Goal: Task Accomplishment & Management: Manage account settings

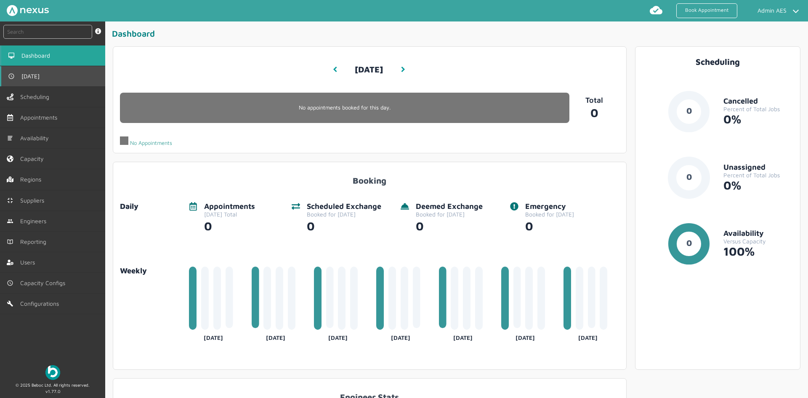
click at [49, 79] on link "[DATE]" at bounding box center [52, 76] width 105 height 20
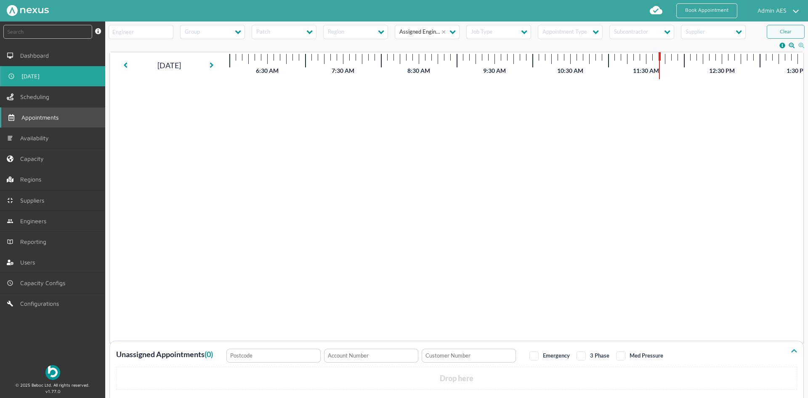
click at [45, 114] on span "Appointments" at bounding box center [41, 117] width 40 height 7
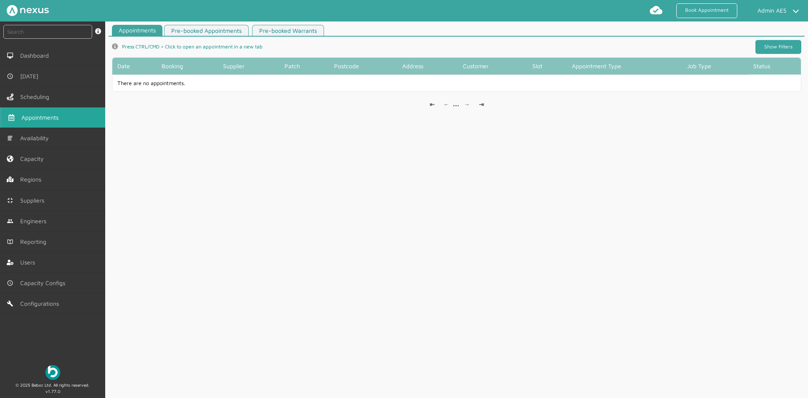
click at [776, 48] on link "Show Filters" at bounding box center [779, 47] width 46 height 14
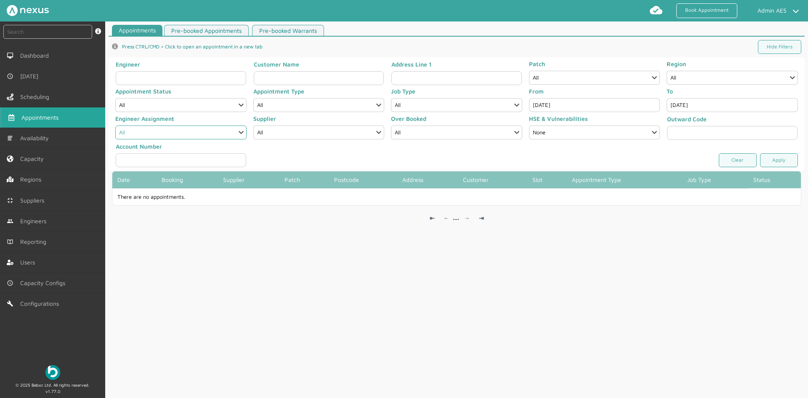
click at [203, 136] on select "All Engineer Assigned Not Assigned" at bounding box center [180, 132] width 131 height 14
click at [194, 138] on select "All Engineer Assigned Not Assigned" at bounding box center [180, 132] width 131 height 14
click at [191, 102] on select "All Completed Started On Site On Route Aborted Booked Paused Cancelled" at bounding box center [180, 105] width 131 height 14
select select "6: BOOKED"
click at [115, 98] on select "All Completed Started On Site On Route Aborted Booked Paused Cancelled" at bounding box center [180, 105] width 131 height 14
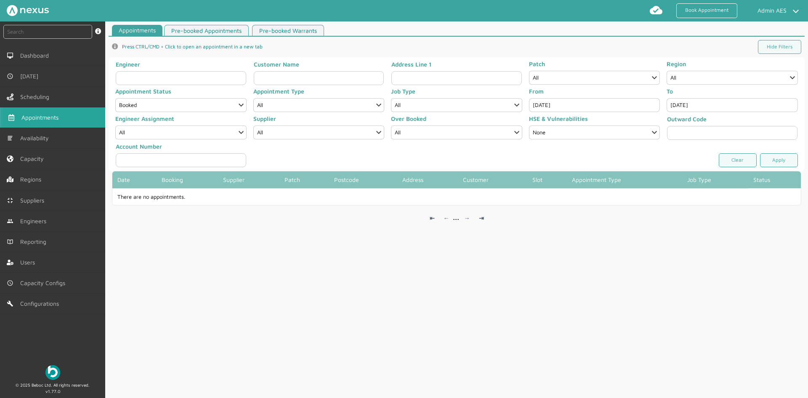
click at [555, 107] on input "Sep 26, 2025" at bounding box center [594, 105] width 131 height 14
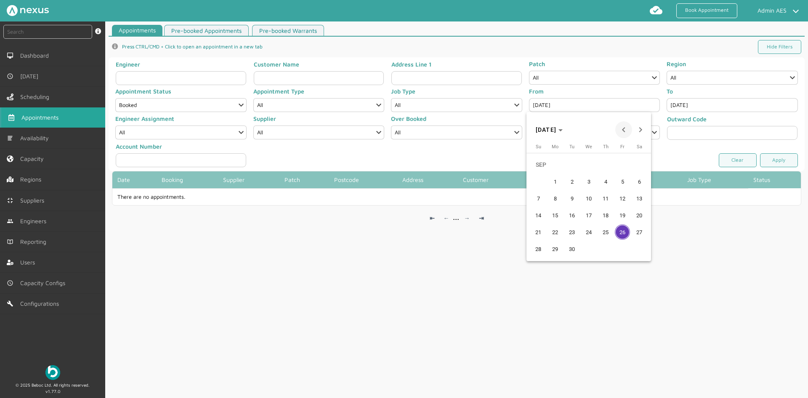
click at [628, 133] on span "Previous month" at bounding box center [624, 129] width 17 height 17
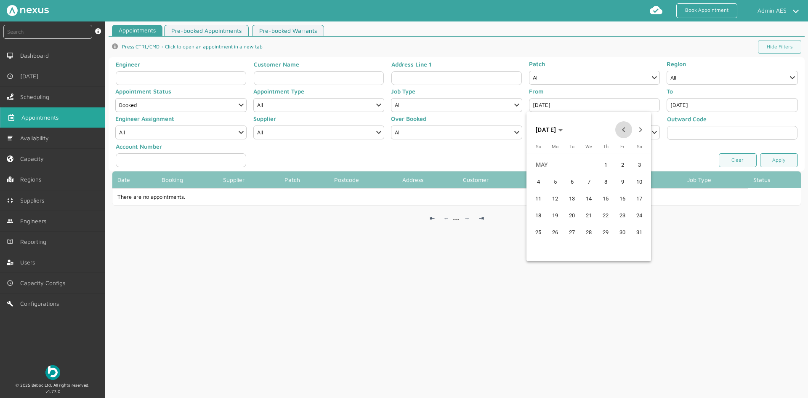
click at [628, 133] on span "Previous month" at bounding box center [624, 129] width 17 height 17
click at [627, 133] on span "Previous month" at bounding box center [624, 129] width 17 height 17
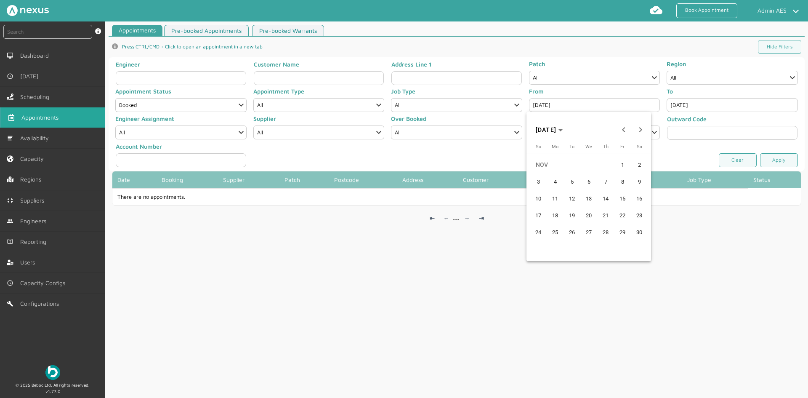
click at [623, 163] on span "1" at bounding box center [622, 164] width 15 height 15
type input "Nov 1, 2024"
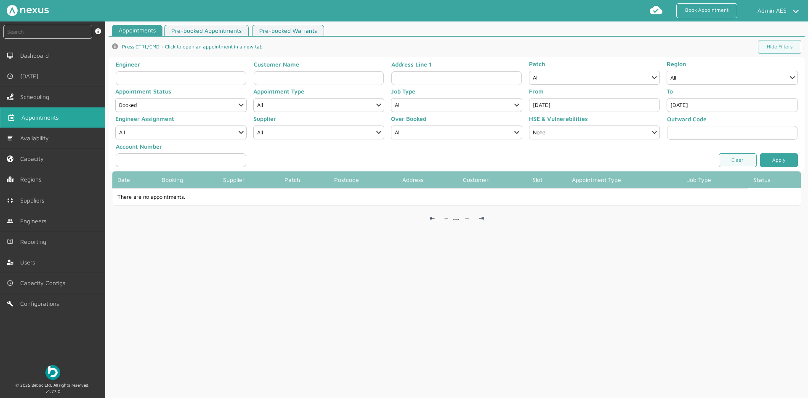
click at [773, 163] on link "Apply" at bounding box center [779, 160] width 38 height 14
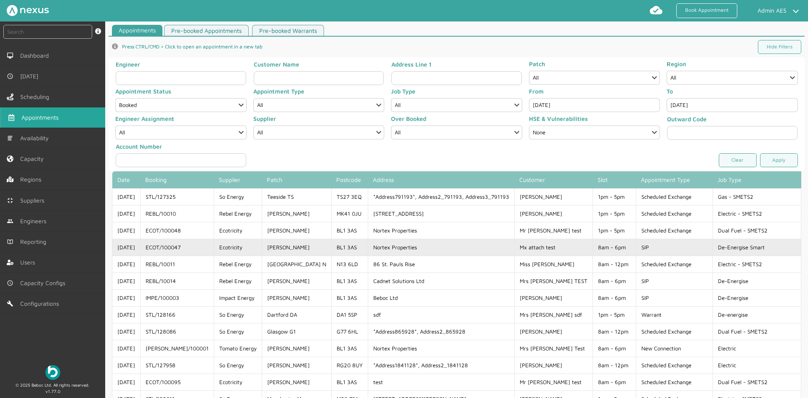
click at [463, 247] on td "Nortex Properties" at bounding box center [441, 247] width 147 height 17
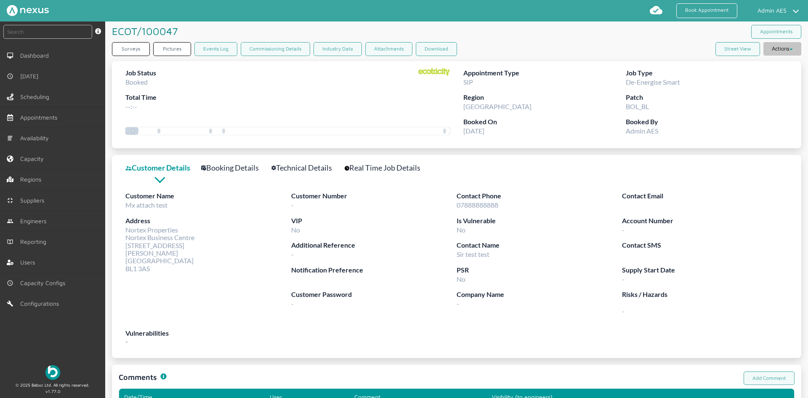
click at [780, 44] on button "Actions" at bounding box center [783, 48] width 38 height 13
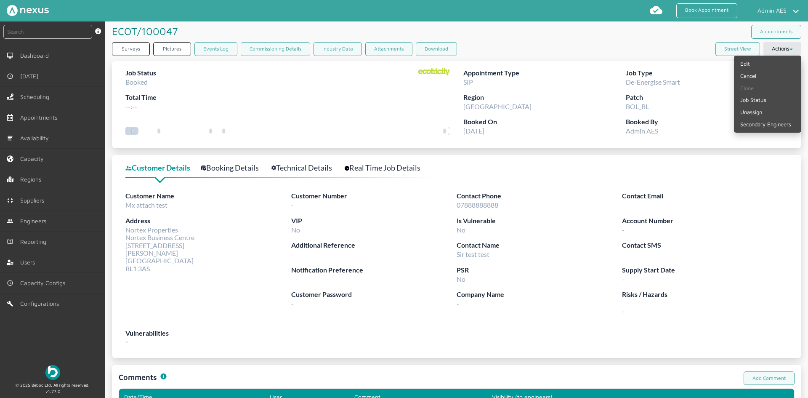
click at [647, 43] on div "Surveys Pictures Events Log Commissioning Details Industry Data Attachments Dow…" at bounding box center [457, 50] width 690 height 17
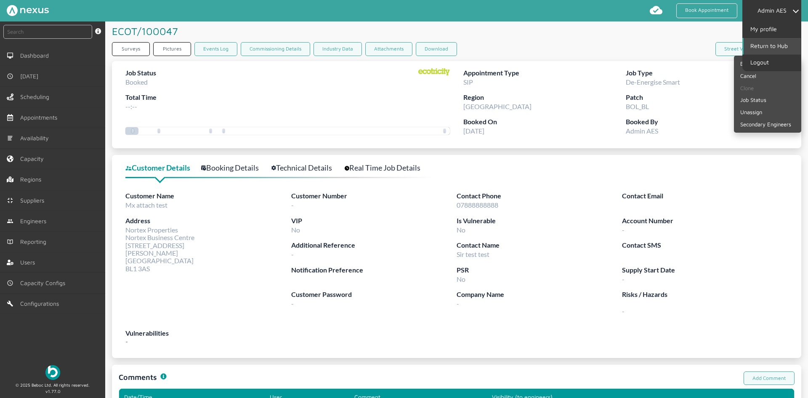
click at [769, 47] on link "Return to Hub" at bounding box center [772, 46] width 57 height 16
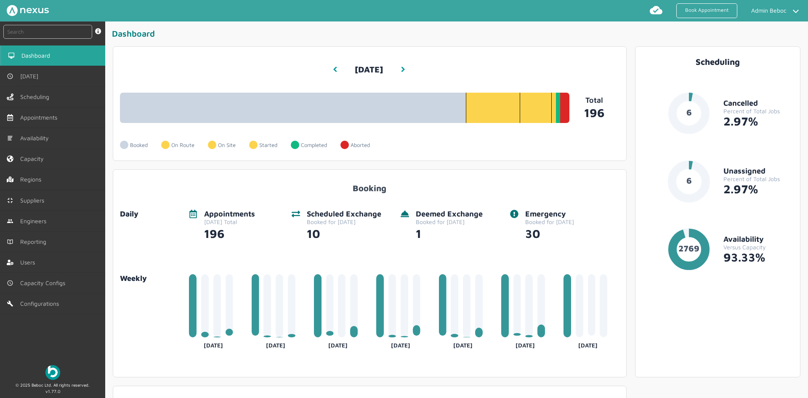
click at [426, 124] on div "Booked On Route On Site Started Completed Aborted" at bounding box center [345, 138] width 450 height 31
click at [421, 114] on link "151 Booked - 77%" at bounding box center [293, 108] width 346 height 30
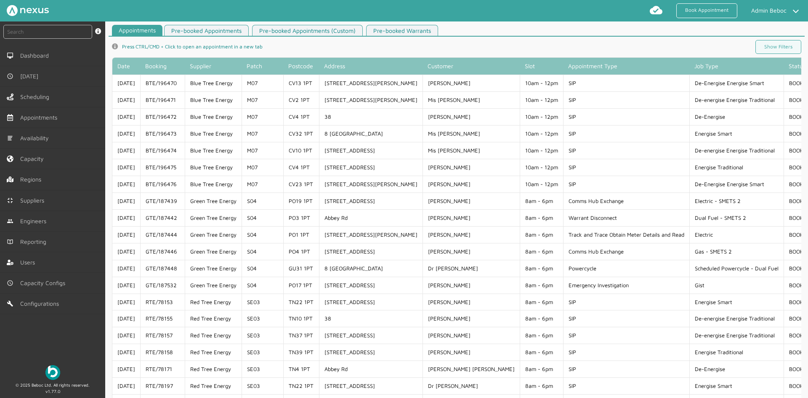
click at [747, 88] on td "De-Energise Energise Smart" at bounding box center [737, 83] width 94 height 17
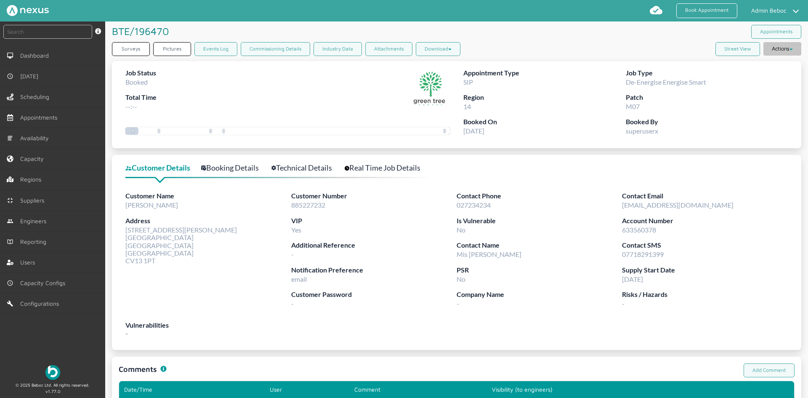
click at [776, 51] on button "Actions" at bounding box center [783, 48] width 38 height 13
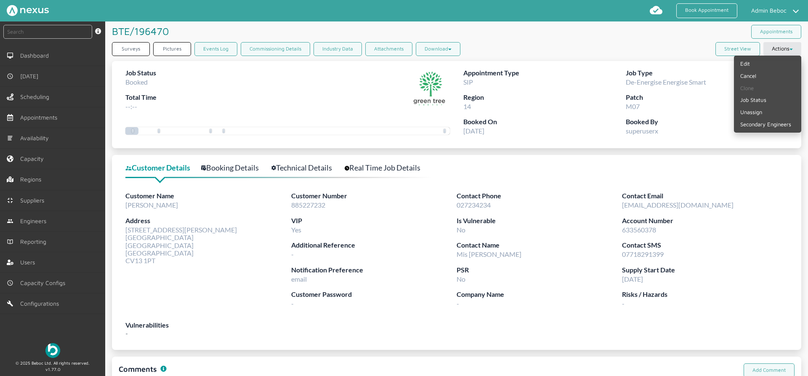
click at [674, 37] on div "BTE/196470 ️️️ Appointments" at bounding box center [457, 31] width 690 height 21
click at [790, 48] on icon at bounding box center [791, 49] width 3 height 2
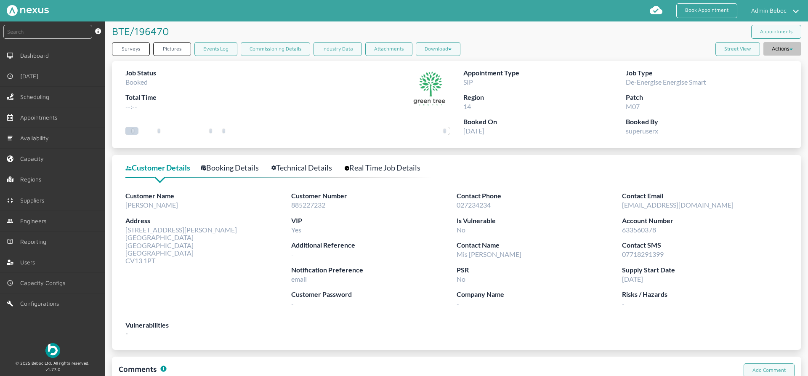
click at [790, 48] on icon at bounding box center [791, 49] width 3 height 2
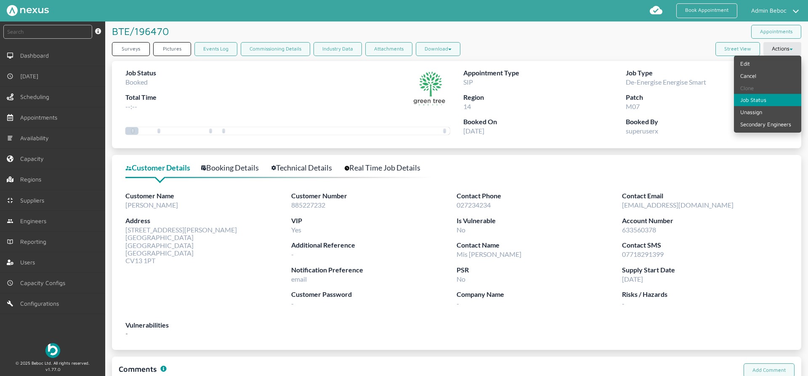
click at [768, 100] on link "Job Status" at bounding box center [767, 100] width 67 height 12
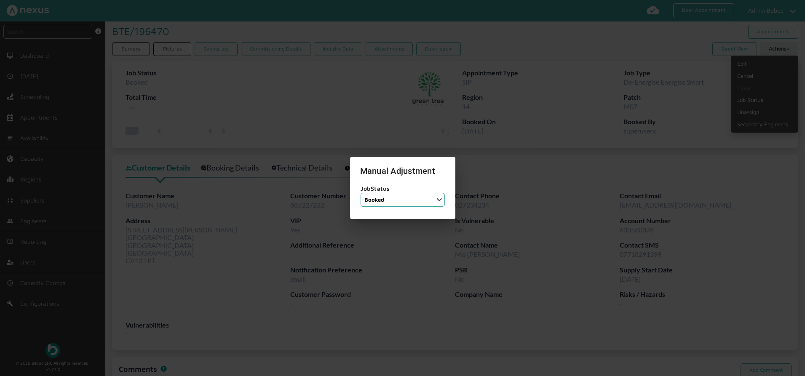
click at [419, 203] on select "Job Status Completed Started On Site On Route Aborted Booked Paused" at bounding box center [402, 200] width 84 height 14
select select "4: ON_ROUTE"
click at [360, 193] on select "Job Status Completed Started On Site On Route Aborted Booked Paused" at bounding box center [402, 200] width 84 height 14
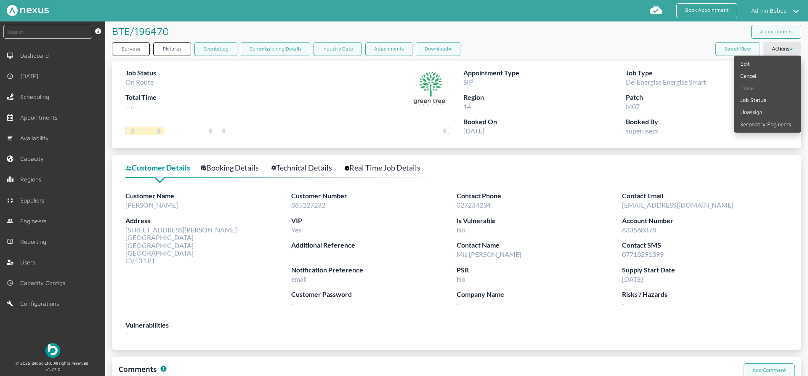
click at [580, 118] on label "Booked On" at bounding box center [545, 122] width 163 height 11
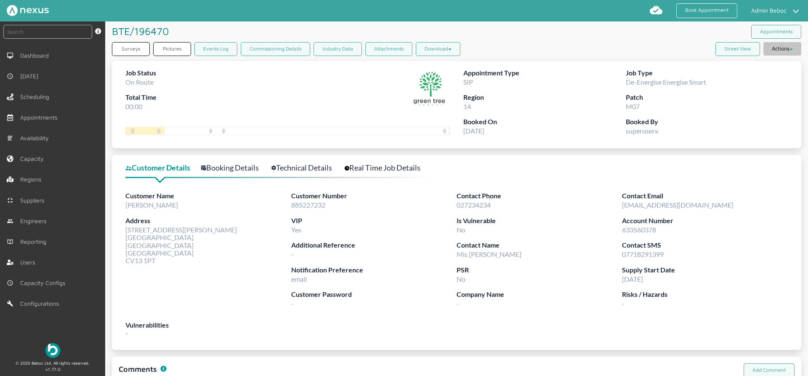
click at [794, 51] on button "Actions" at bounding box center [783, 48] width 38 height 13
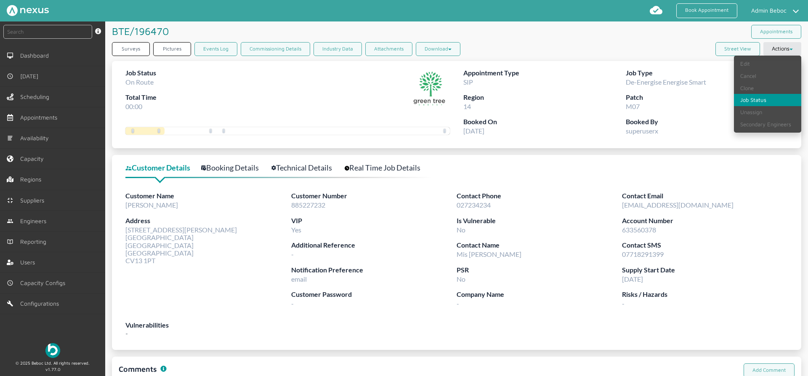
click at [754, 101] on link "Job Status" at bounding box center [767, 100] width 67 height 12
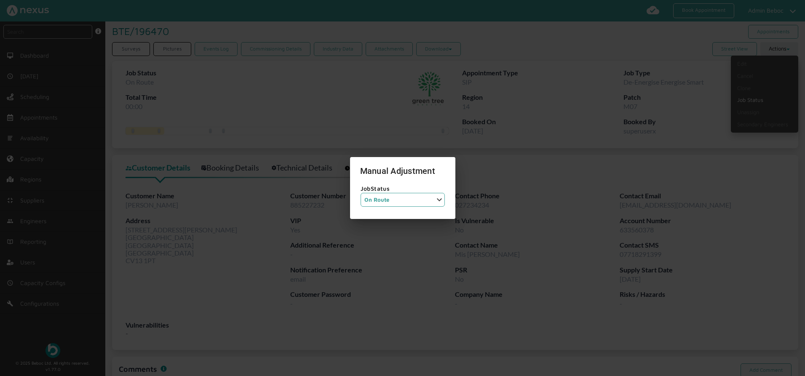
click at [423, 197] on select "Job Status Completed Started On Site On Route Aborted Booked Paused" at bounding box center [402, 200] width 84 height 14
select select "3: ON_SITE"
click at [360, 193] on select "Job Status Completed Started On Site On Route Aborted Booked Paused" at bounding box center [402, 200] width 84 height 14
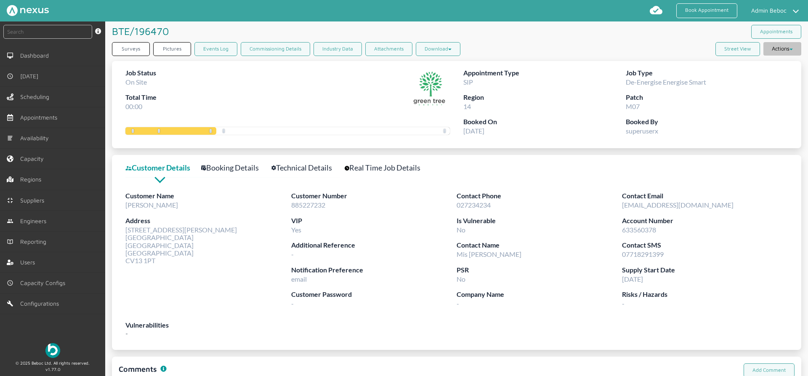
click at [773, 50] on button "Actions" at bounding box center [783, 48] width 38 height 13
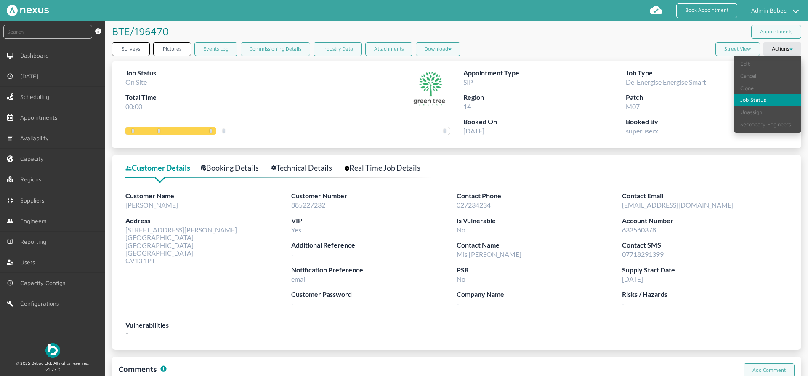
click at [754, 97] on link "Job Status" at bounding box center [767, 100] width 67 height 12
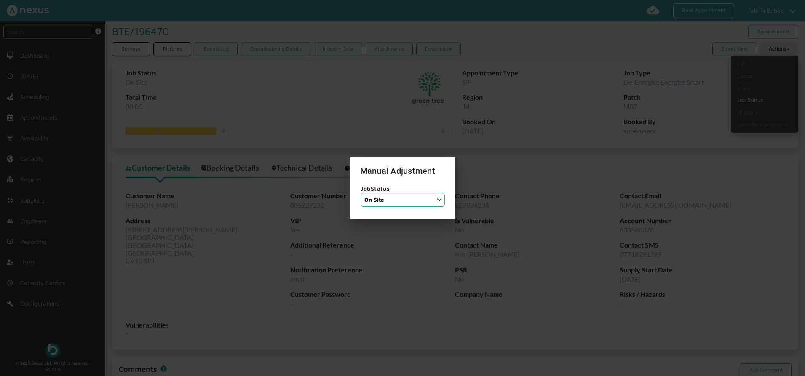
click at [399, 207] on fieldset "JobStatus Job Status Completed Started On Site On Route Aborted Booked Paused" at bounding box center [402, 196] width 85 height 29
click at [399, 203] on select "Job Status Completed Started On Site On Route Aborted Booked Paused" at bounding box center [402, 200] width 84 height 14
select select "2: STARTED"
click at [360, 193] on select "Job Status Completed Started On Site On Route Aborted Booked Paused" at bounding box center [402, 200] width 84 height 14
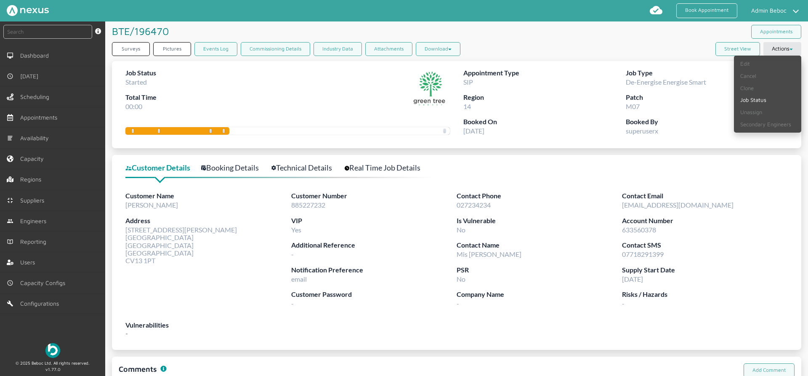
click at [598, 63] on div "Appointment Type SIP Job Type De-Energise Energise Smart Region 14 Patch M07 Bo…" at bounding box center [622, 104] width 331 height 87
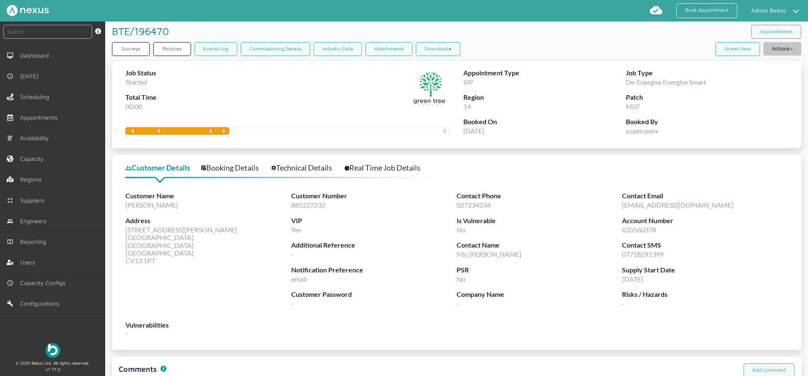
click at [773, 53] on button "Actions" at bounding box center [783, 48] width 38 height 13
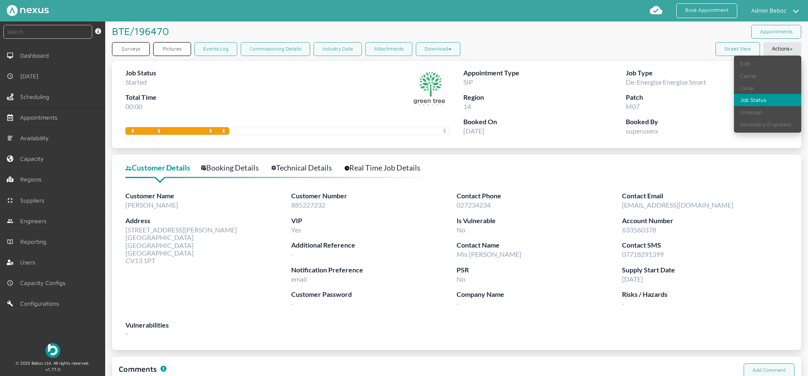
click at [758, 99] on link "Job Status" at bounding box center [767, 100] width 67 height 12
select select "2: STARTED"
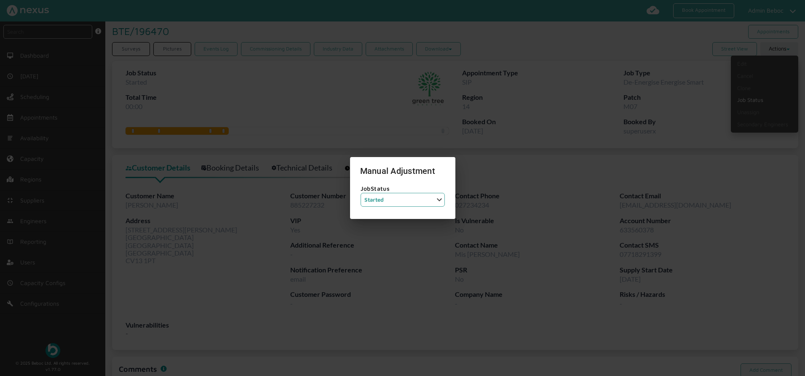
click at [394, 200] on select "Job Status Completed Started On Site On Route Aborted Booked Paused" at bounding box center [402, 200] width 84 height 14
click at [606, 89] on div at bounding box center [402, 188] width 805 height 376
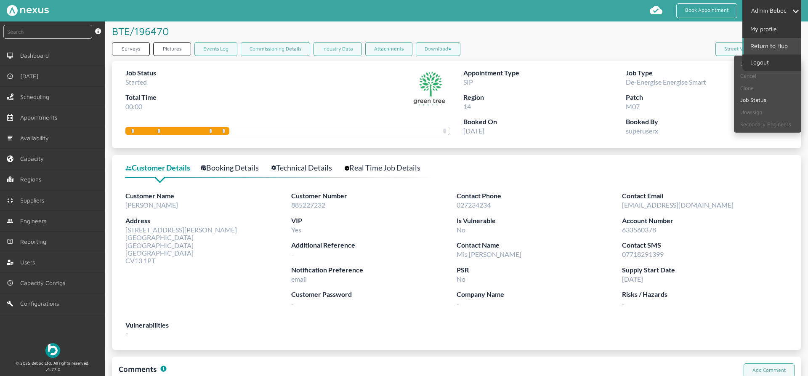
click at [762, 49] on link "Return to Hub" at bounding box center [772, 46] width 57 height 16
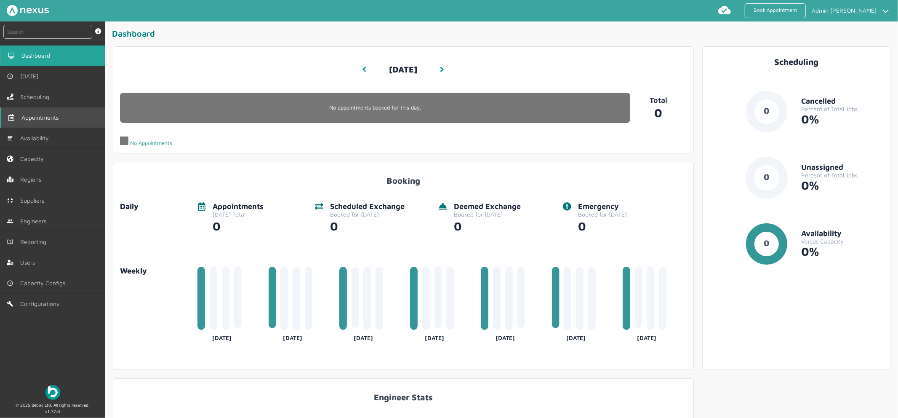
click at [29, 116] on span "Appointments" at bounding box center [41, 117] width 40 height 7
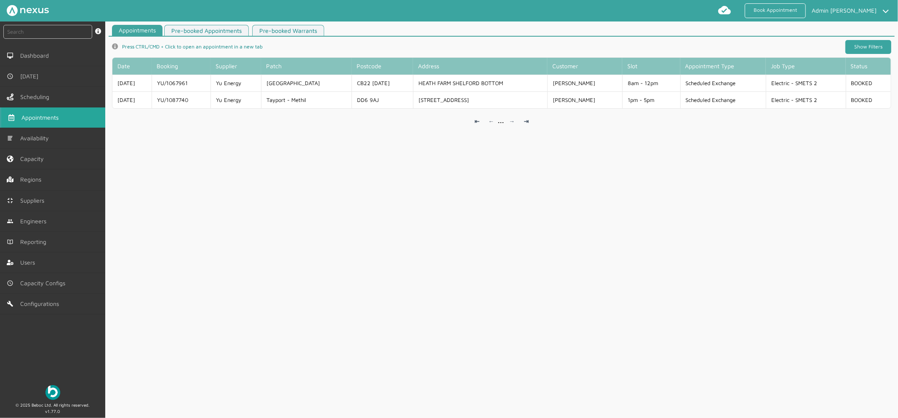
click at [867, 43] on link "Show Filters" at bounding box center [868, 47] width 46 height 14
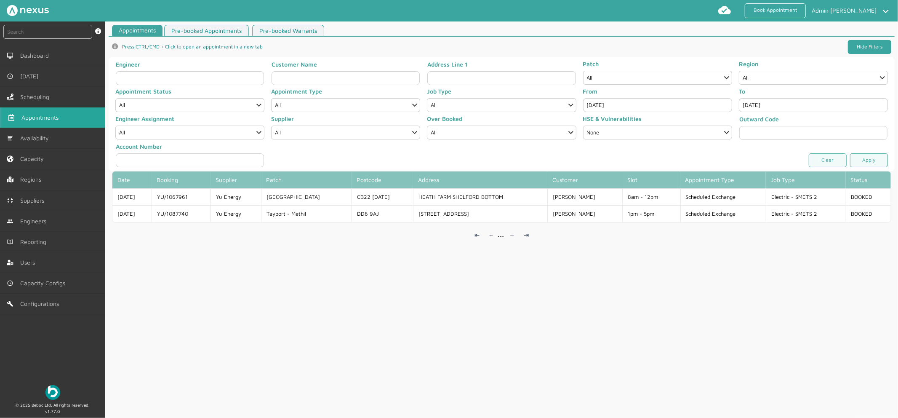
click at [867, 43] on link "Hide Filters" at bounding box center [869, 47] width 43 height 14
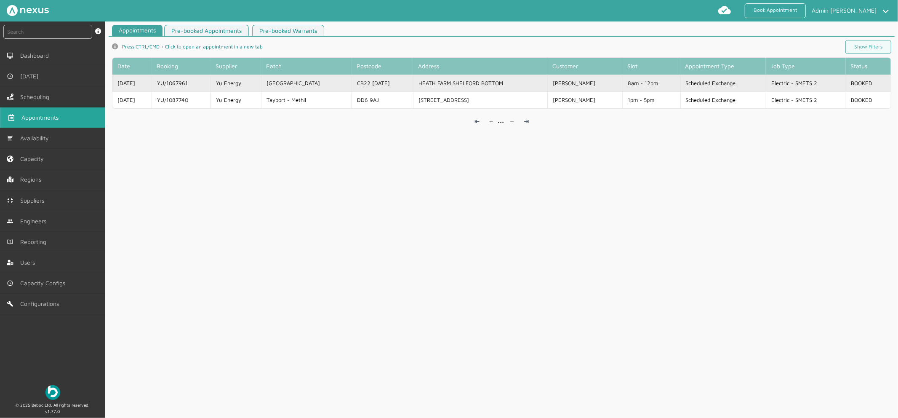
click at [680, 80] on td "Scheduled Exchange" at bounding box center [723, 83] width 86 height 17
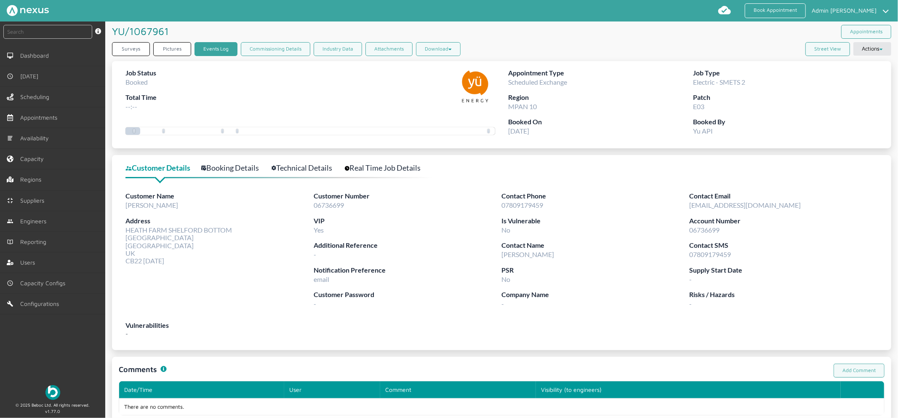
click at [221, 43] on link "Events Log" at bounding box center [216, 49] width 43 height 14
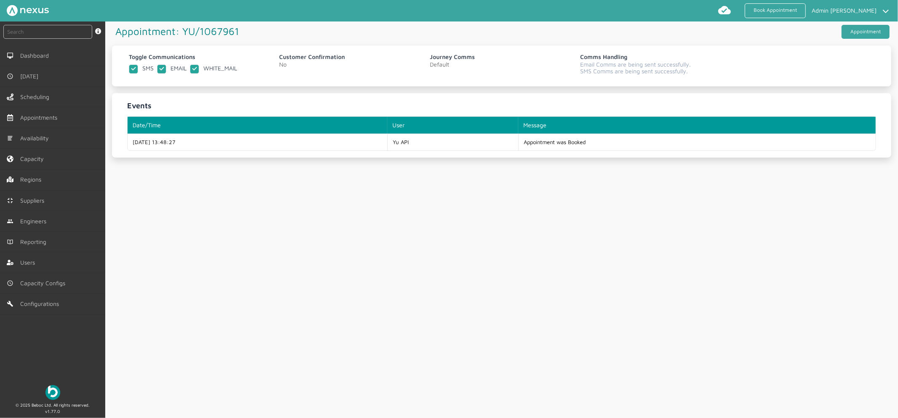
click at [876, 33] on link "Appointment" at bounding box center [866, 32] width 48 height 14
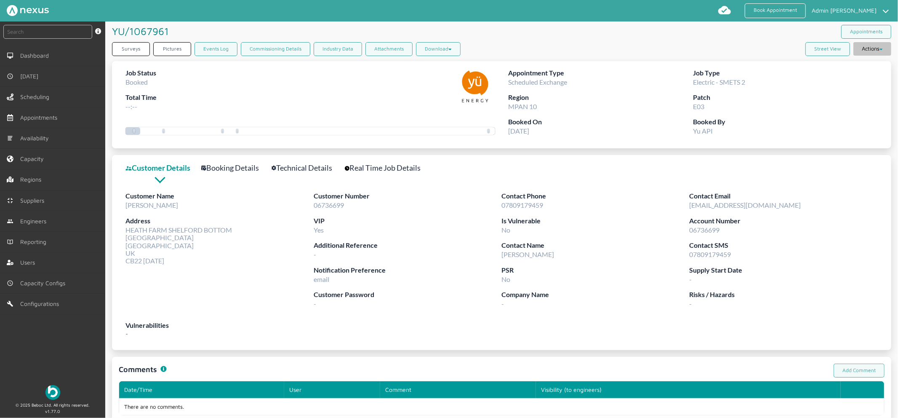
click at [879, 54] on button "Actions" at bounding box center [872, 48] width 38 height 13
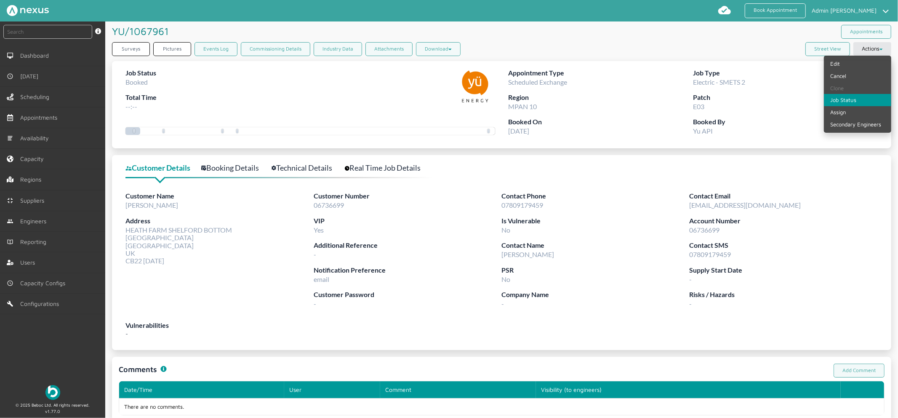
click at [859, 97] on link "Job Status" at bounding box center [857, 100] width 67 height 12
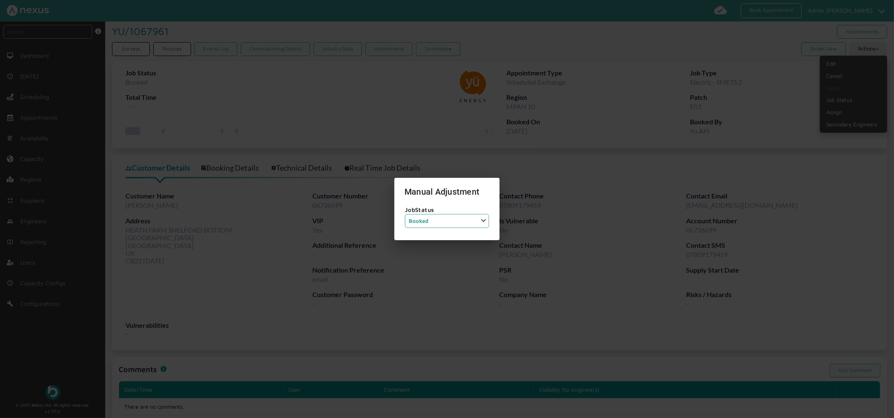
click at [447, 217] on select "Job Status Completed Started On Site On Route Aborted Booked Paused" at bounding box center [447, 221] width 84 height 14
select select "2: STARTED"
click at [405, 214] on select "Job Status Completed Started On Site On Route Aborted Booked Paused" at bounding box center [447, 221] width 84 height 14
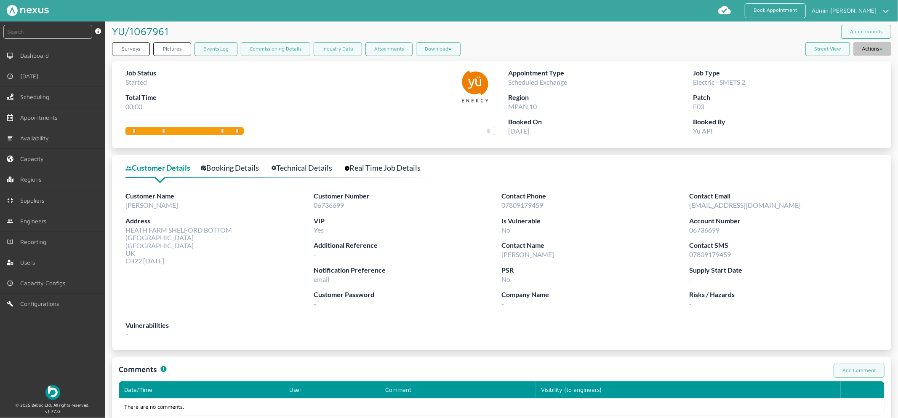
click at [856, 53] on button "Actions" at bounding box center [872, 48] width 38 height 13
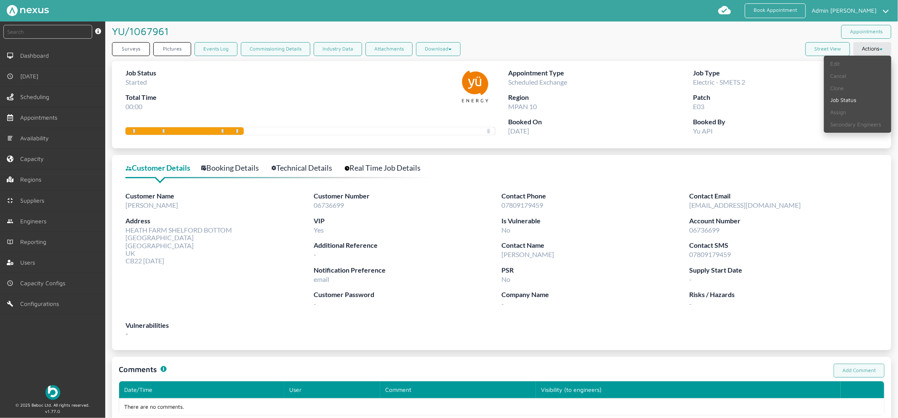
click at [769, 52] on div "Surveys Pictures Events Log Commissioning Details Industry Data Attachments Dow…" at bounding box center [501, 50] width 779 height 17
click at [869, 49] on button "Actions" at bounding box center [872, 48] width 38 height 13
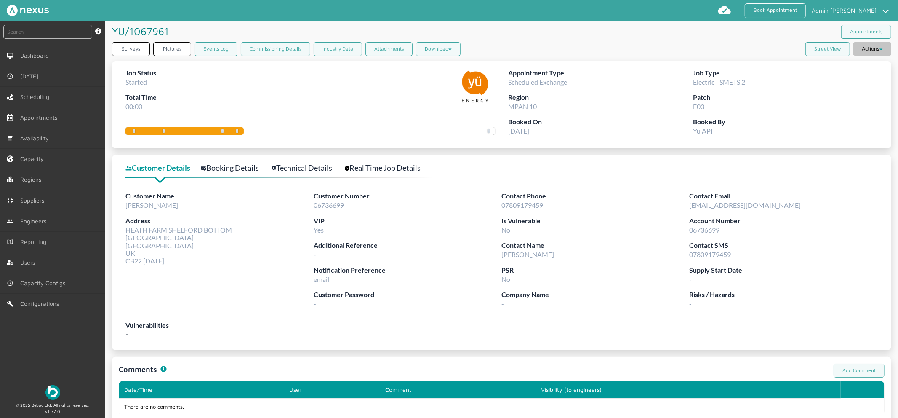
click at [869, 49] on button "Actions" at bounding box center [872, 48] width 38 height 13
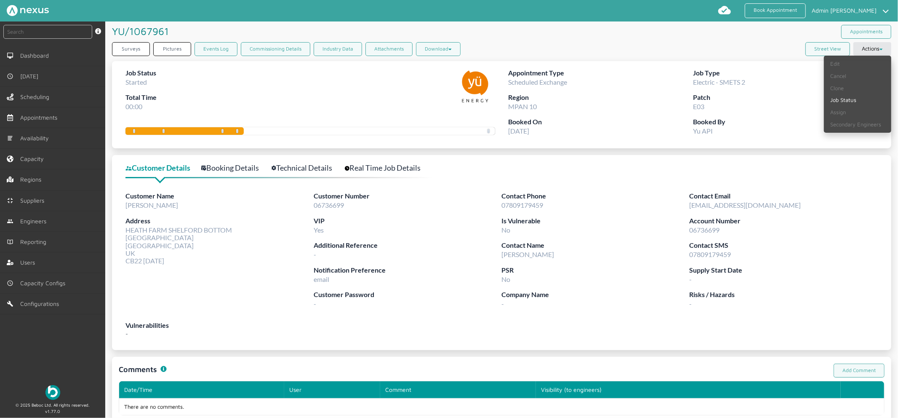
click at [598, 30] on div "YU/1067961 ️️️ Appointments" at bounding box center [501, 31] width 779 height 21
